Goal: Task Accomplishment & Management: Complete application form

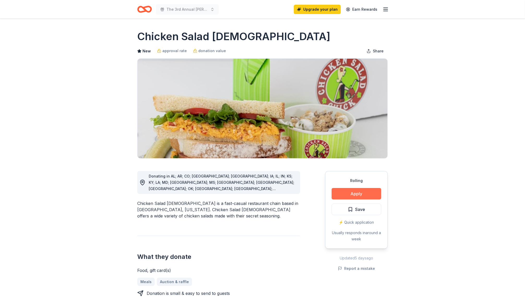
click at [358, 191] on button "Apply" at bounding box center [357, 193] width 50 height 11
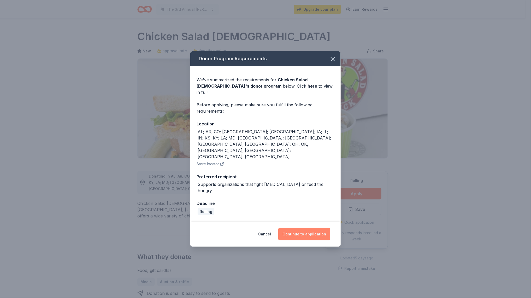
click at [301, 228] on button "Continue to application" at bounding box center [304, 234] width 52 height 13
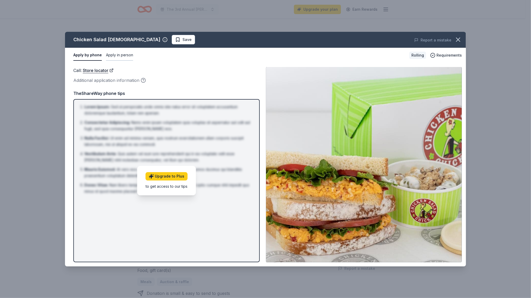
click at [116, 55] on button "Apply in person" at bounding box center [119, 55] width 27 height 11
click at [87, 55] on button "Apply by phone" at bounding box center [87, 55] width 28 height 11
drag, startPoint x: 117, startPoint y: 54, endPoint x: 427, endPoint y: 68, distance: 310.9
click at [427, 68] on div "Chicken Salad Chick Save Report a mistake Apply by phone Apply in person Rollin…" at bounding box center [265, 149] width 401 height 235
click at [458, 40] on icon "button" at bounding box center [458, 40] width 4 height 4
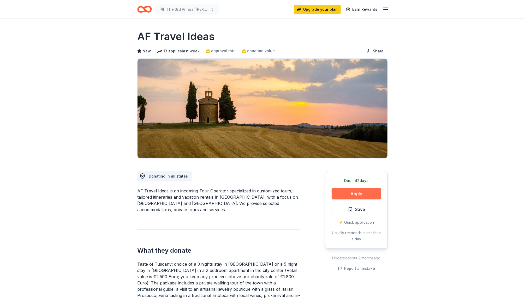
click at [355, 194] on button "Apply" at bounding box center [357, 193] width 50 height 11
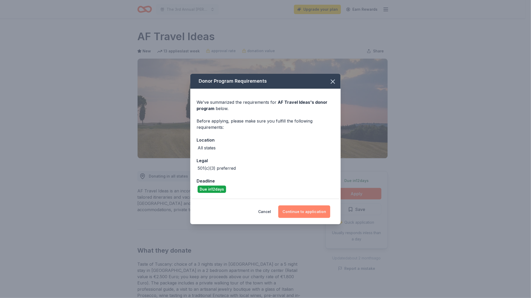
click at [296, 212] on button "Continue to application" at bounding box center [304, 212] width 52 height 13
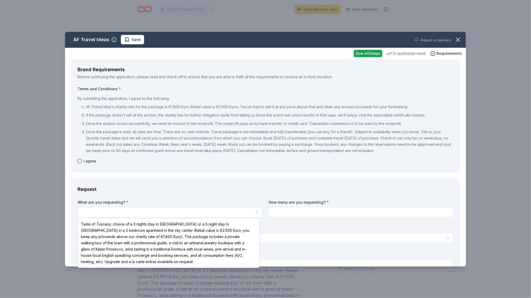
click at [121, 212] on html "The 3rd Annual [PERSON_NAME] Golf Tournament Upgrade your plan Earn Rewards Due…" at bounding box center [265, 149] width 531 height 298
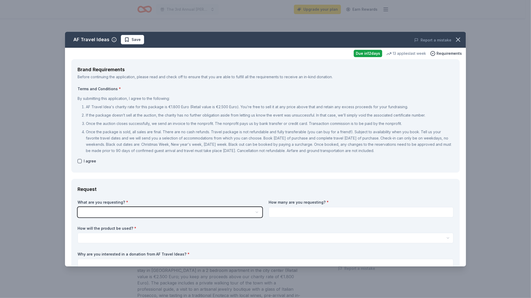
click at [79, 162] on html "The 3rd Annual [PERSON_NAME] Golf Tournament Upgrade your plan Earn Rewards Due…" at bounding box center [265, 149] width 531 height 298
click at [80, 161] on button "button" at bounding box center [80, 161] width 4 height 4
checkbox input "true"
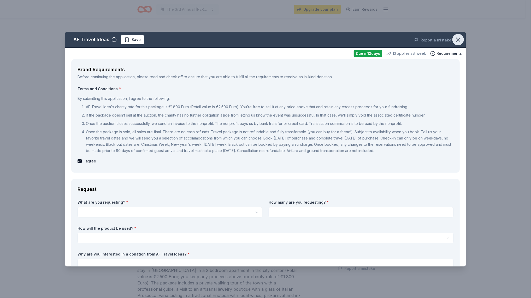
click at [454, 40] on icon "button" at bounding box center [457, 39] width 7 height 7
